Goal: Task Accomplishment & Management: Use online tool/utility

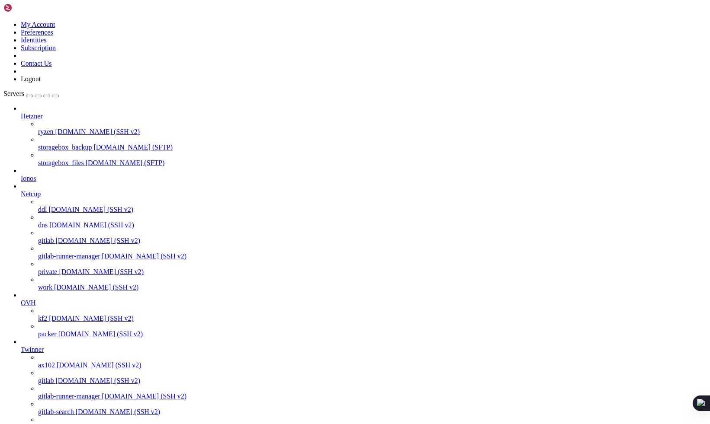
click at [48, 221] on span "dns" at bounding box center [43, 224] width 10 height 7
click at [43, 112] on span "Hetzner" at bounding box center [32, 115] width 22 height 7
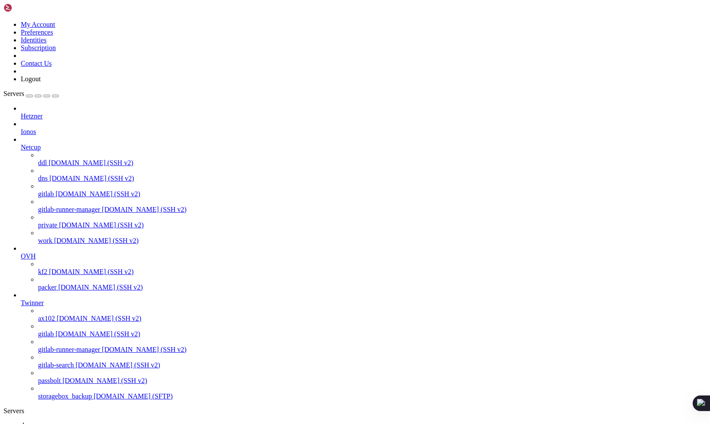
click at [36, 128] on span "Ionos" at bounding box center [29, 131] width 16 height 7
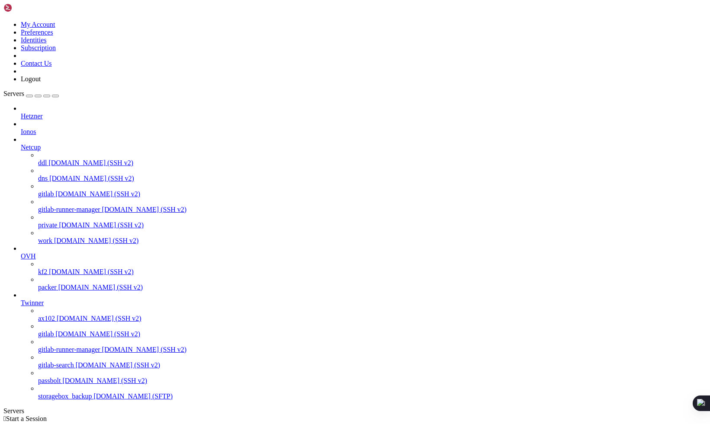
click at [36, 128] on span "Ionos" at bounding box center [29, 131] width 16 height 7
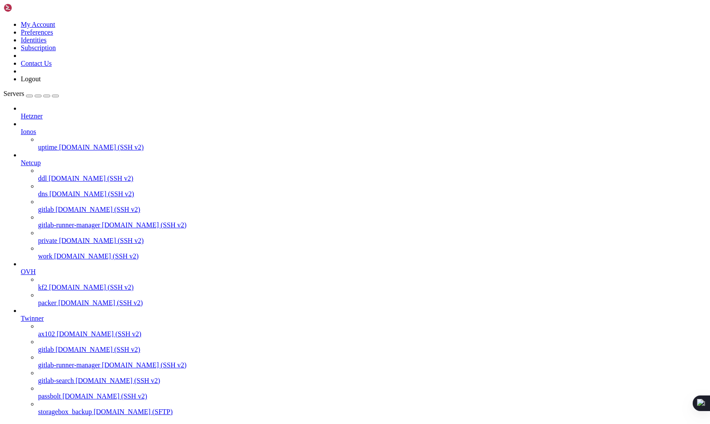
click at [55, 144] on span "uptime" at bounding box center [47, 147] width 19 height 7
click at [62, 175] on span "[DOMAIN_NAME] (SSH v2)" at bounding box center [90, 178] width 85 height 7
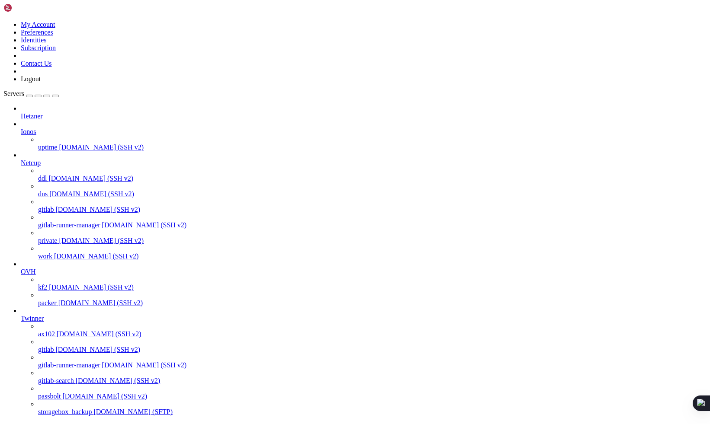
click at [56, 206] on span "[DOMAIN_NAME] (SSH v2)" at bounding box center [97, 209] width 85 height 7
click at [56, 221] on span "gitlab-runner-manager" at bounding box center [69, 224] width 62 height 7
click at [59, 239] on span "[DOMAIN_NAME] (SSH v2)" at bounding box center [101, 240] width 85 height 7
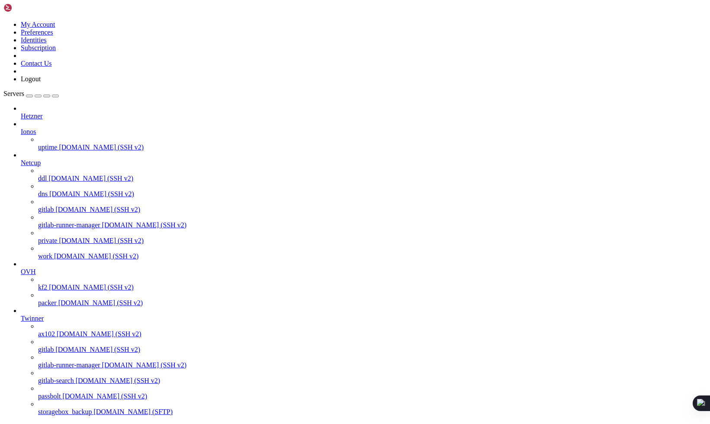
click at [59, 239] on span "[DOMAIN_NAME] (SSH v2)" at bounding box center [101, 240] width 85 height 7
click at [52, 257] on span "work" at bounding box center [45, 256] width 14 height 7
click at [57, 307] on span "packer" at bounding box center [47, 302] width 19 height 7
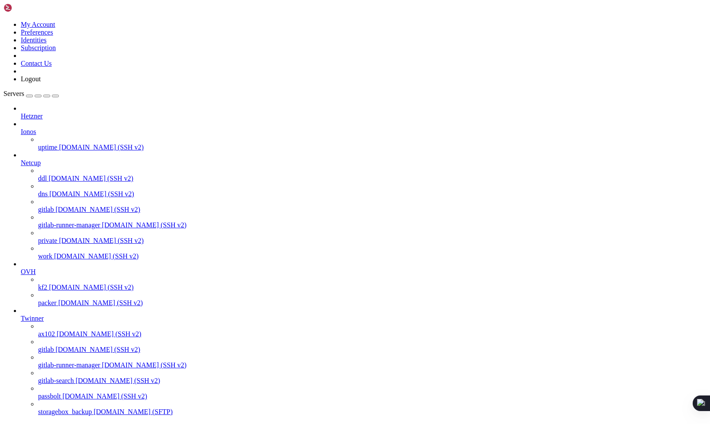
scroll to position [62, 0]
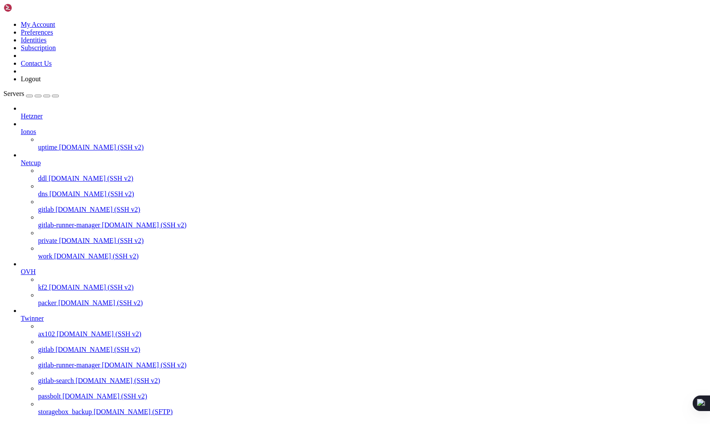
drag, startPoint x: 140, startPoint y: 74, endPoint x: 214, endPoint y: 48, distance: 78.3
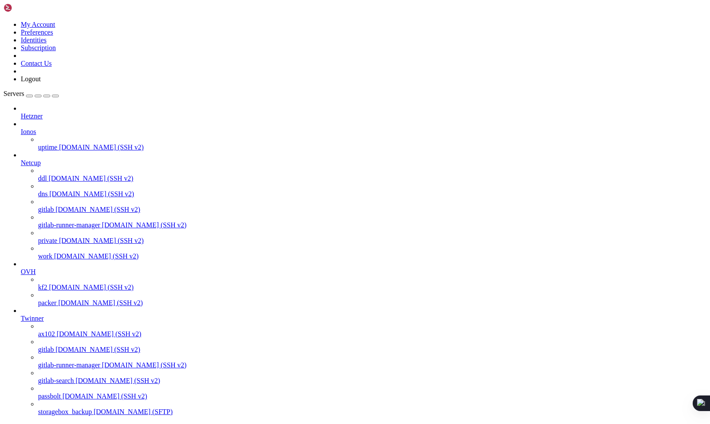
drag, startPoint x: 139, startPoint y: 73, endPoint x: 170, endPoint y: 54, distance: 35.9
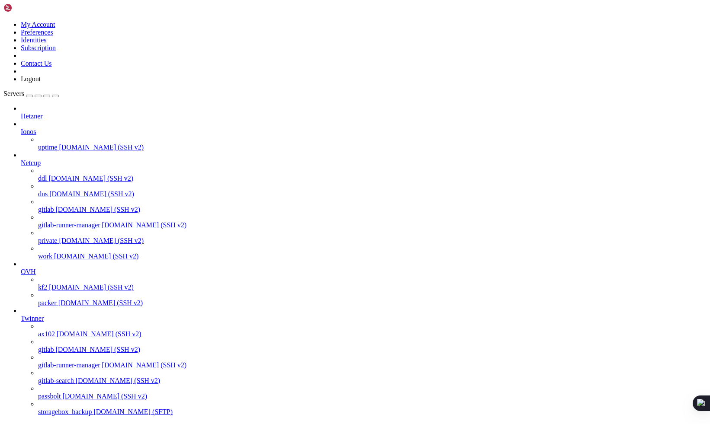
drag, startPoint x: 140, startPoint y: 64, endPoint x: 187, endPoint y: 43, distance: 52.1
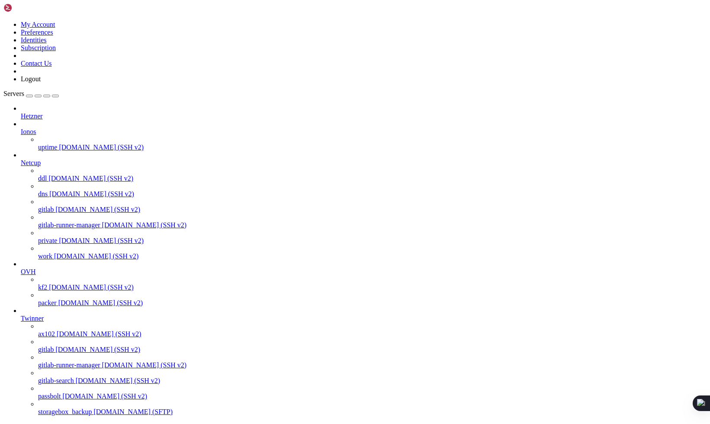
scroll to position [934, 0]
drag, startPoint x: 144, startPoint y: 61, endPoint x: 37, endPoint y: 21, distance: 114.0
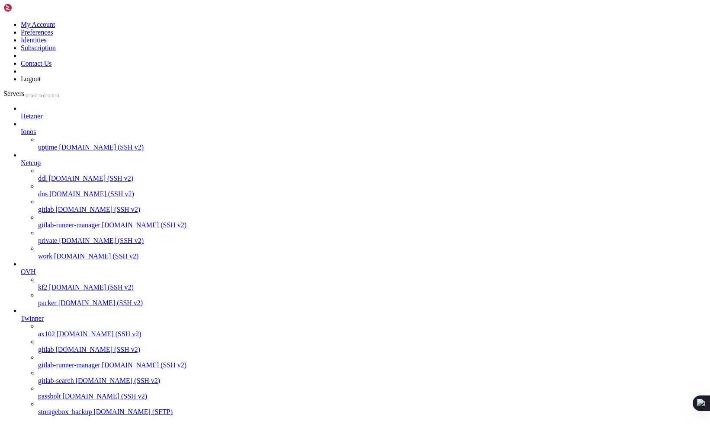
scroll to position [1261, 0]
drag, startPoint x: 344, startPoint y: 10, endPoint x: 83, endPoint y: 0, distance: 261.5
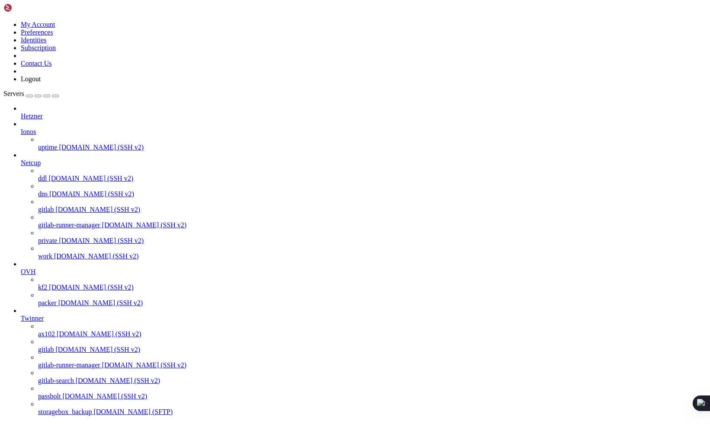
scroll to position [1378, 0]
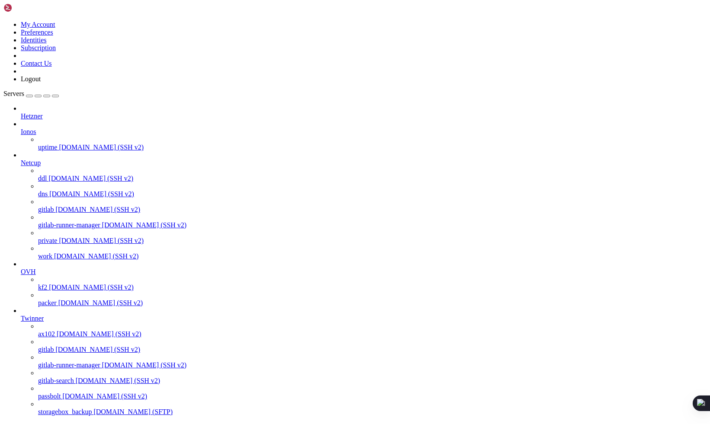
drag, startPoint x: 437, startPoint y: 15, endPoint x: 218, endPoint y: 16, distance: 219.3
